Goal: Task Accomplishment & Management: Use online tool/utility

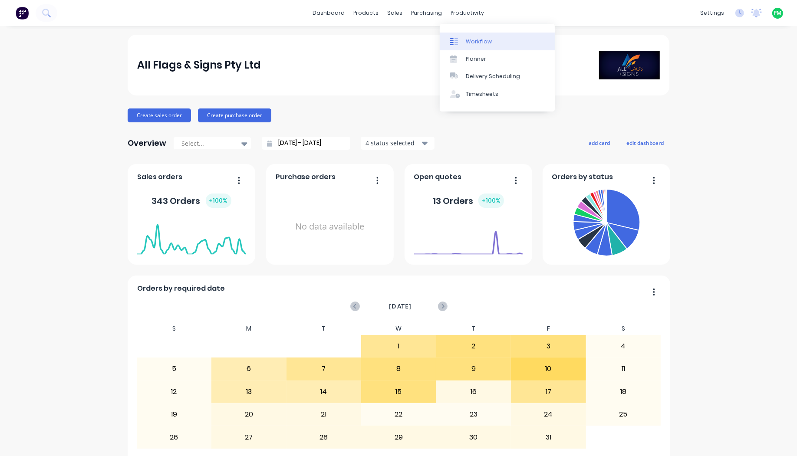
click at [465, 44] on div "Workflow" at bounding box center [478, 42] width 26 height 8
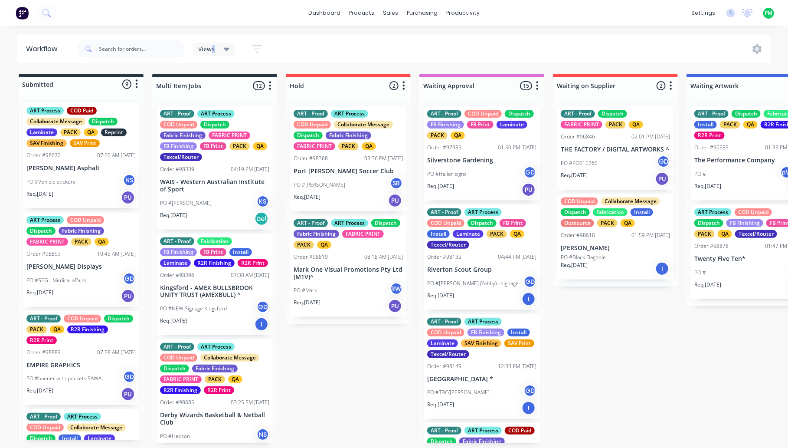
click at [212, 44] on div "Views" at bounding box center [214, 49] width 42 height 13
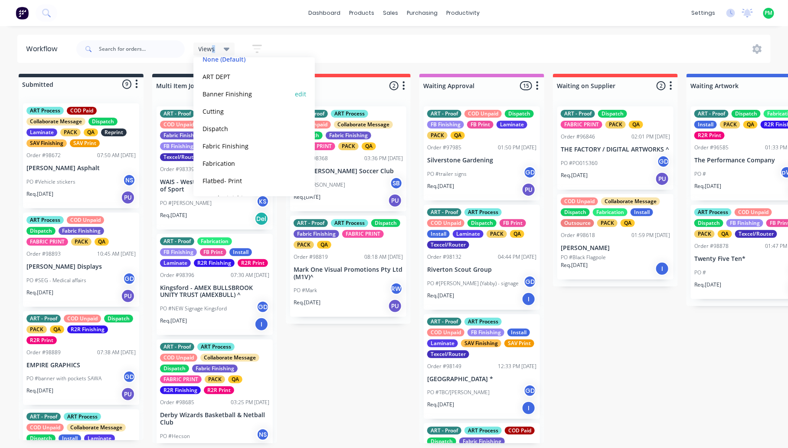
scroll to position [108, 0]
click at [230, 124] on button "Flatbed- Print" at bounding box center [246, 126] width 92 height 10
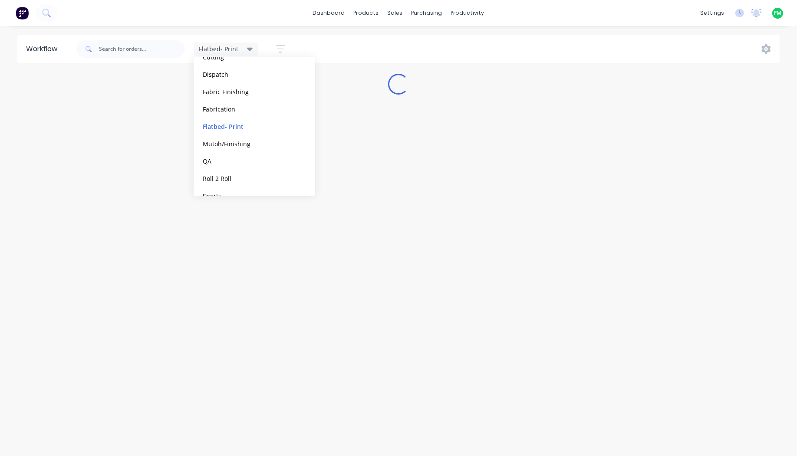
click at [504, 56] on div "Flatbed- Print Save new view None (Default) edit ART DEPT edit Banner Finishing…" at bounding box center [427, 49] width 705 height 26
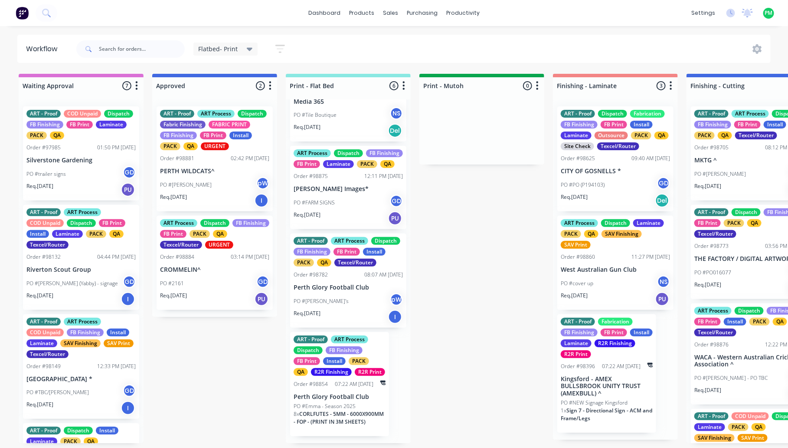
scroll to position [308, 0]
click at [334, 409] on p "PO #Emma - Season 2025" at bounding box center [325, 406] width 62 height 8
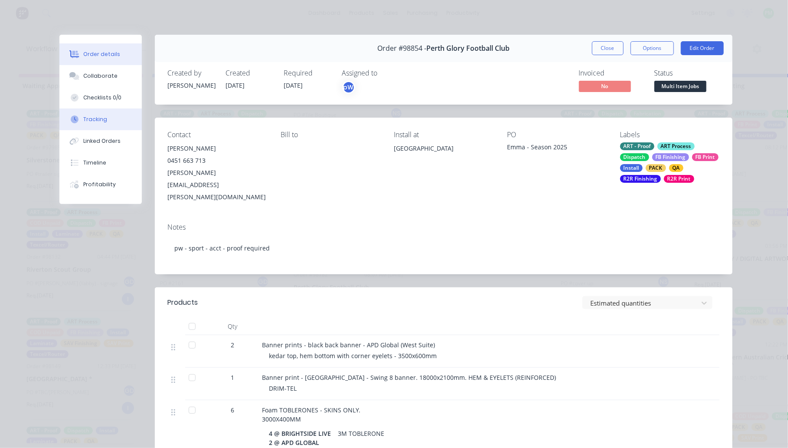
click at [97, 117] on div "Tracking" at bounding box center [95, 119] width 24 height 8
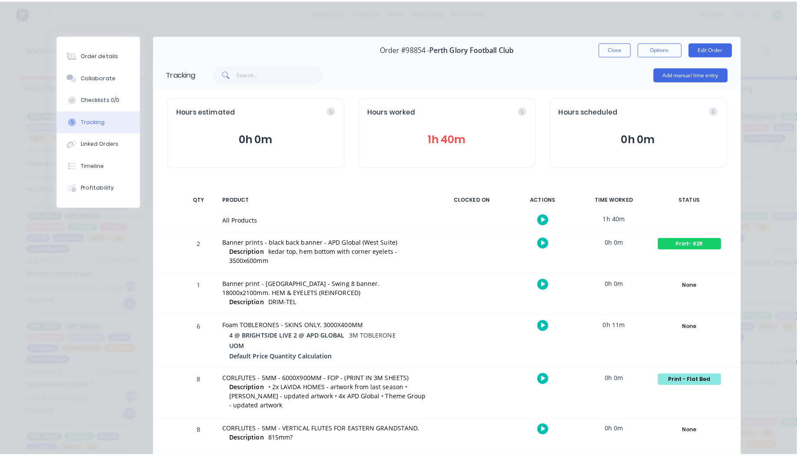
scroll to position [32, 0]
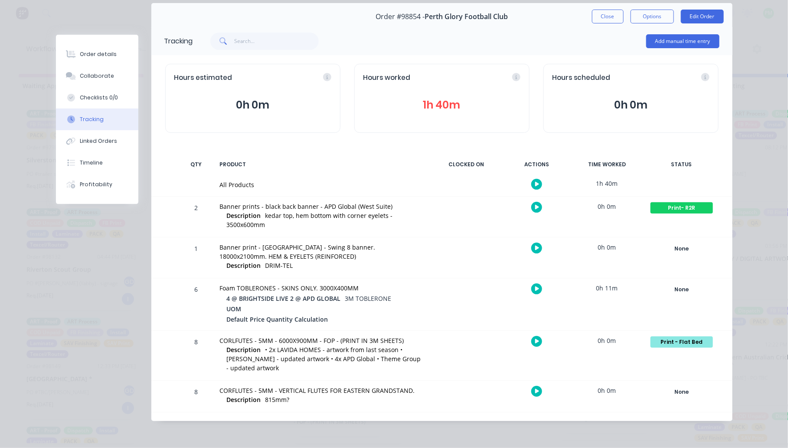
click at [535, 390] on icon "button" at bounding box center [537, 391] width 4 height 6
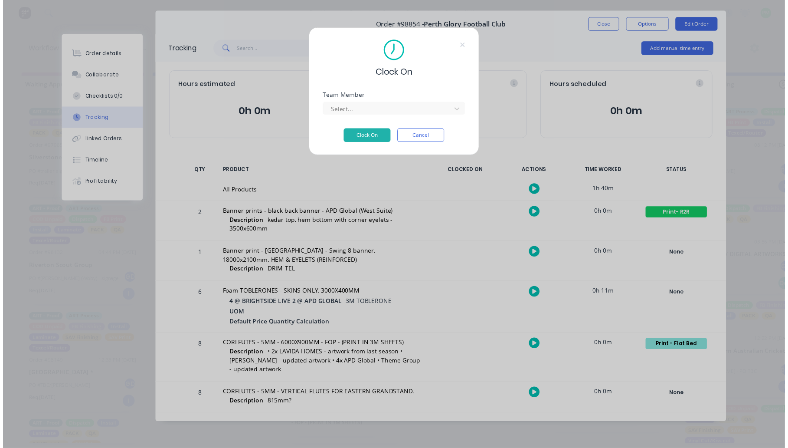
scroll to position [24, 0]
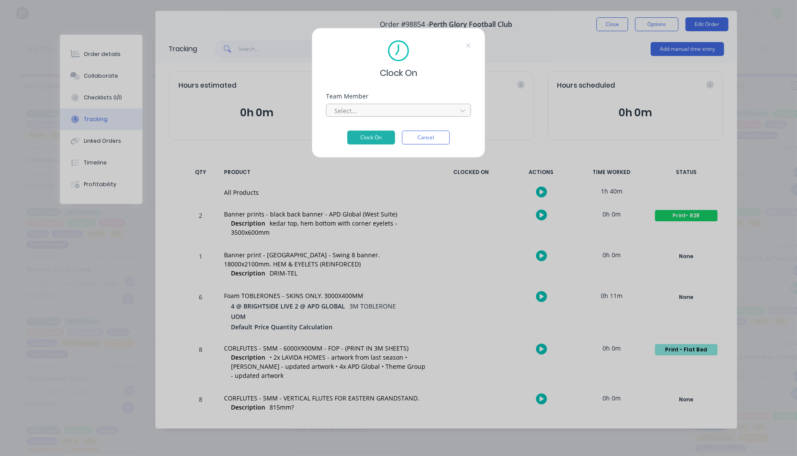
click at [345, 108] on div at bounding box center [392, 110] width 119 height 11
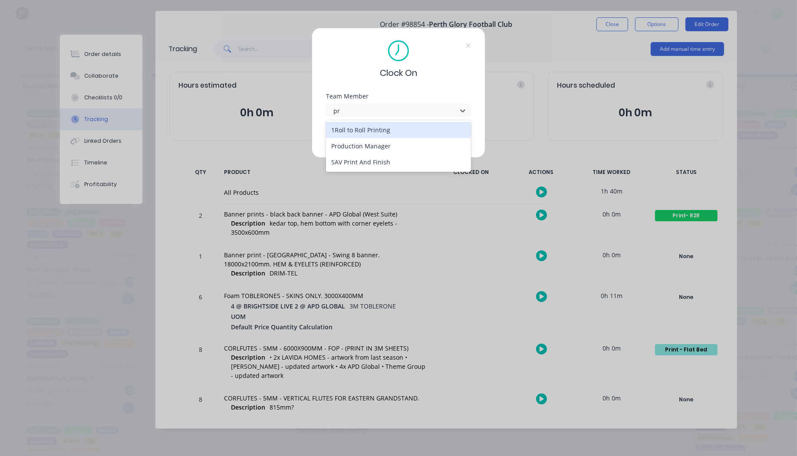
type input "pro"
click at [347, 131] on button "Clock On" at bounding box center [371, 138] width 48 height 14
